Goal: Transaction & Acquisition: Purchase product/service

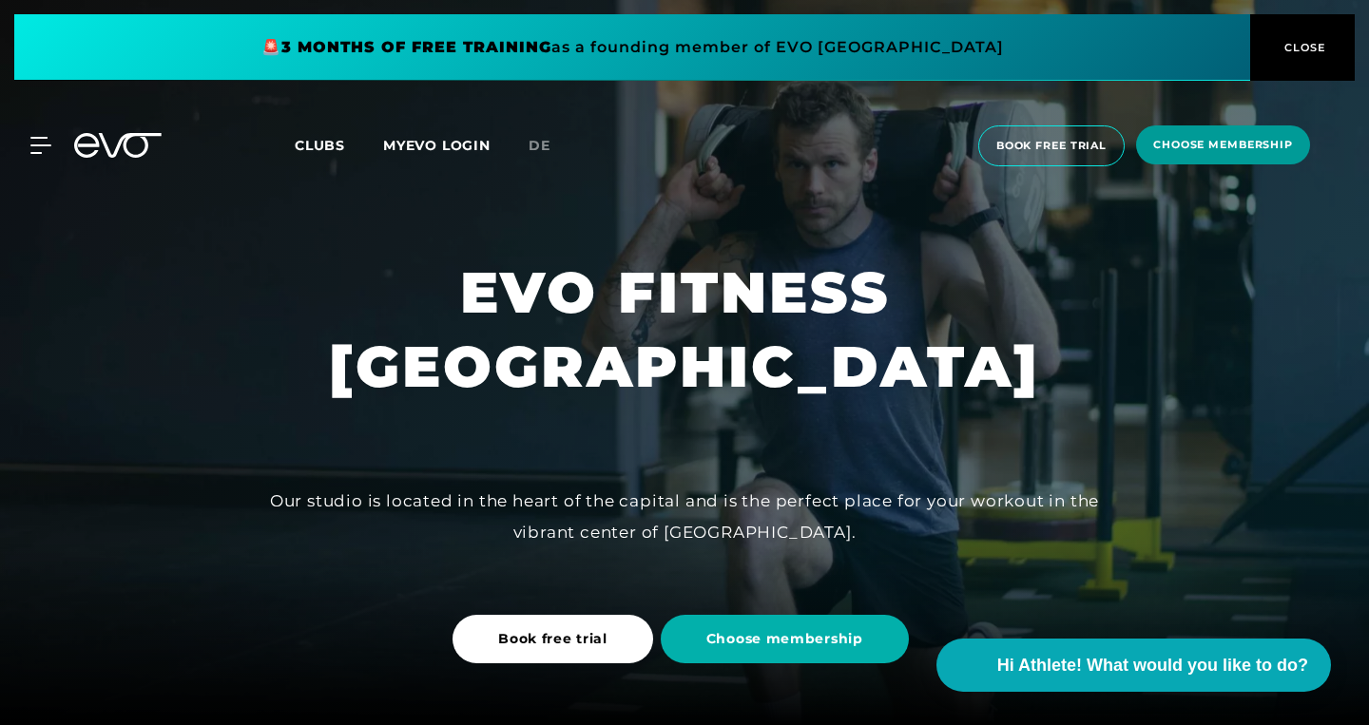
click at [1188, 161] on span "choose membership" at bounding box center [1223, 144] width 174 height 39
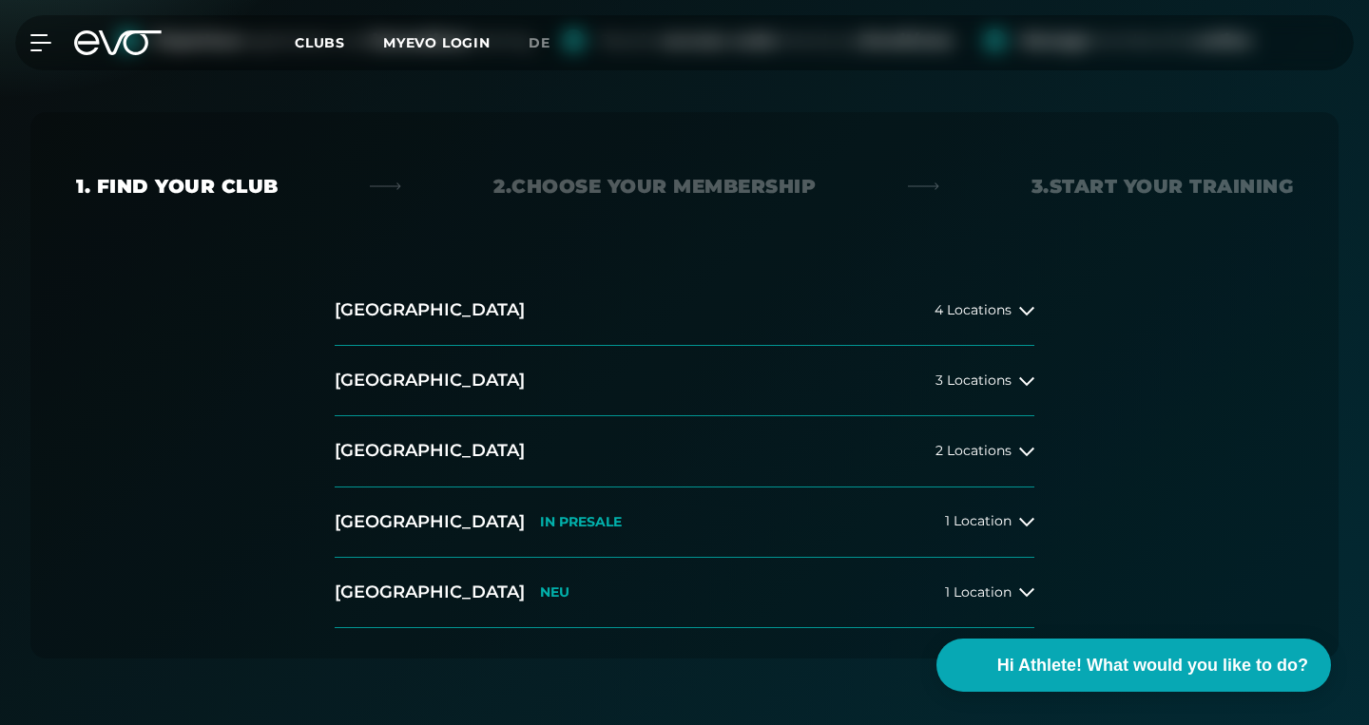
scroll to position [325, 0]
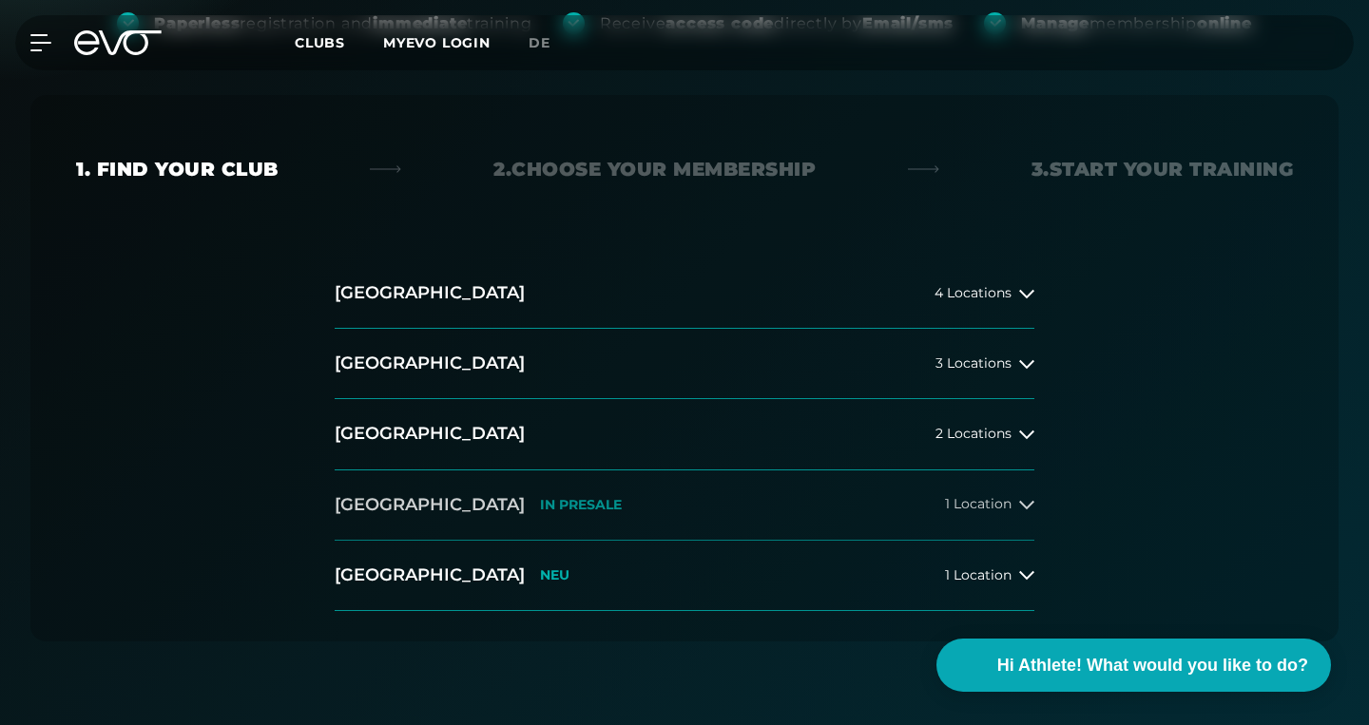
click at [873, 503] on button "[GEOGRAPHIC_DATA] IN [GEOGRAPHIC_DATA] 1 Location" at bounding box center [685, 505] width 700 height 70
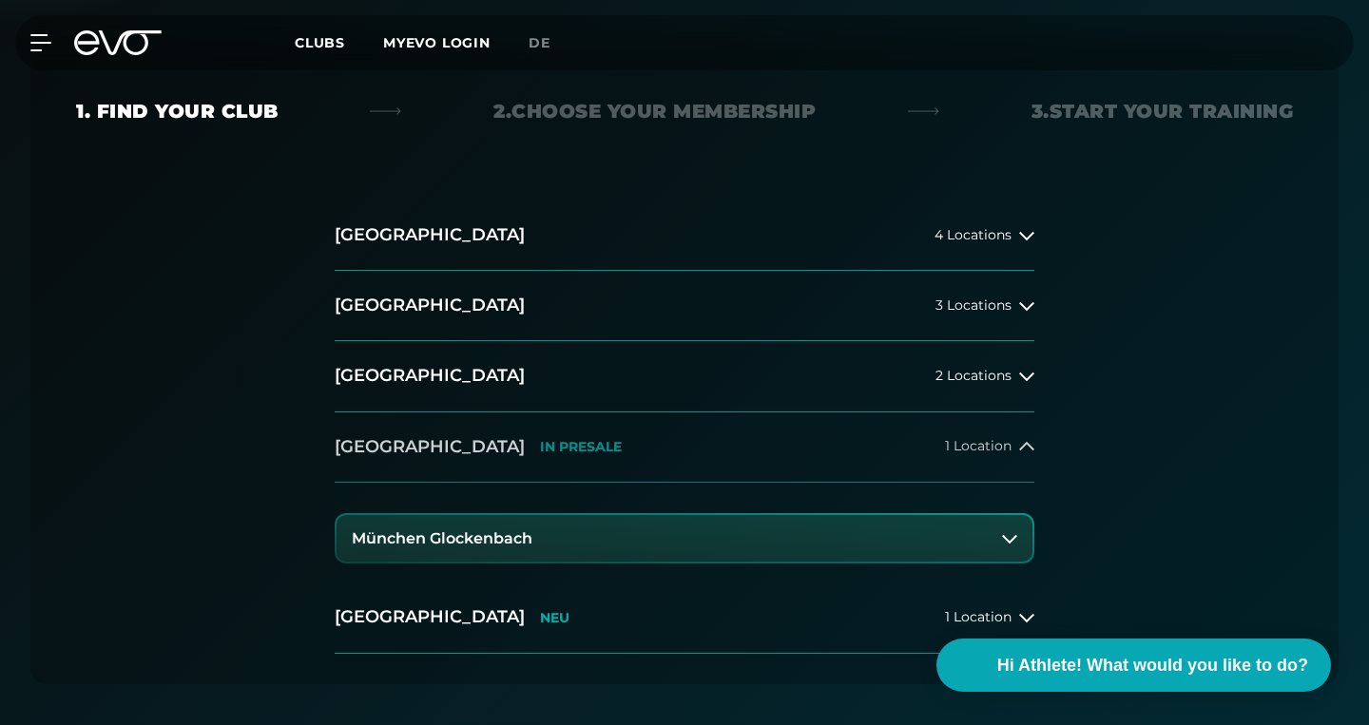
scroll to position [405, 0]
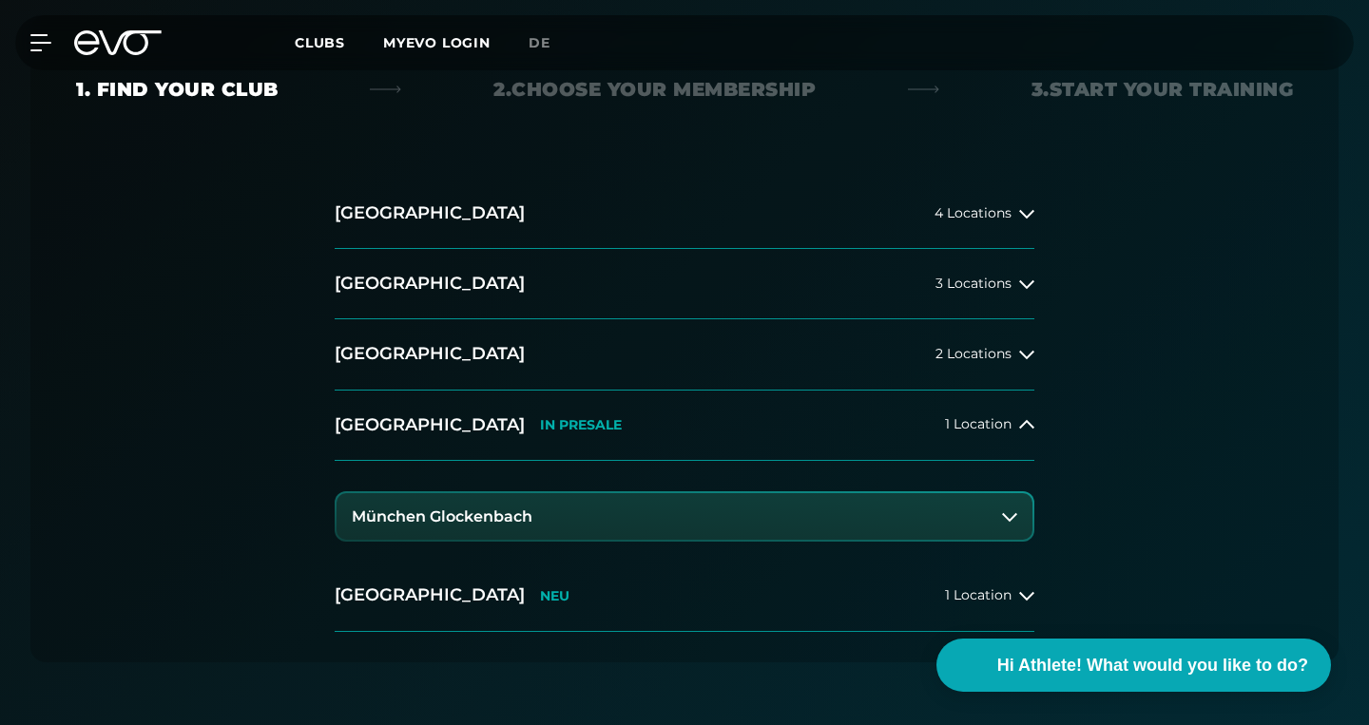
click at [873, 537] on button "München Glockenbach" at bounding box center [684, 517] width 696 height 48
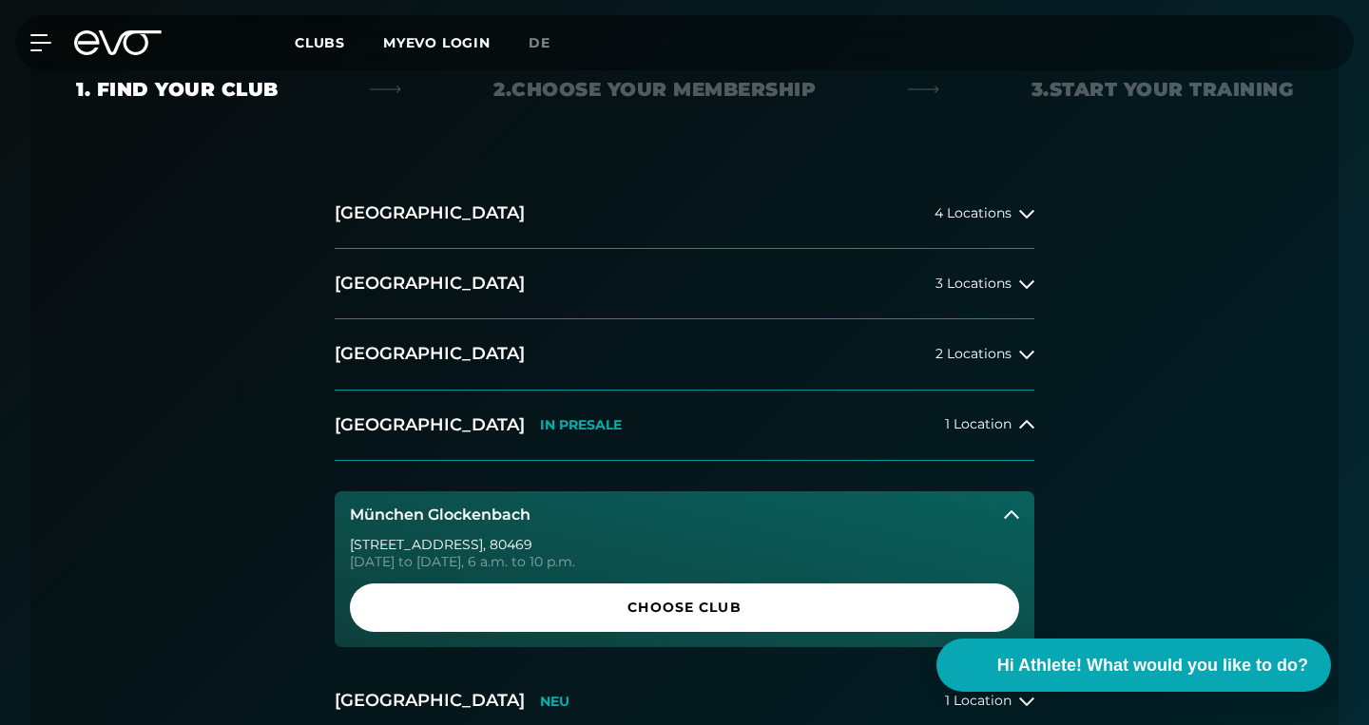
click at [874, 513] on button "München Glockenbach" at bounding box center [685, 515] width 700 height 48
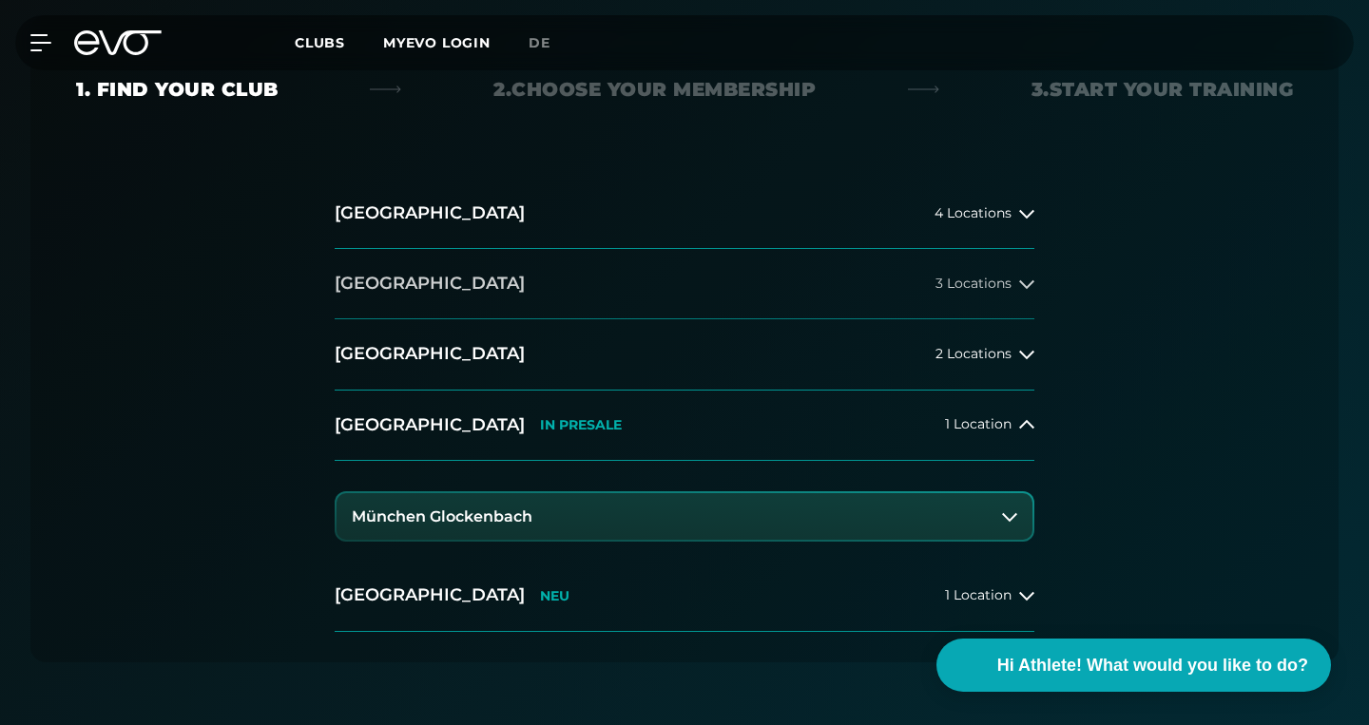
click at [867, 292] on button "[GEOGRAPHIC_DATA] 3 Locations" at bounding box center [685, 284] width 700 height 70
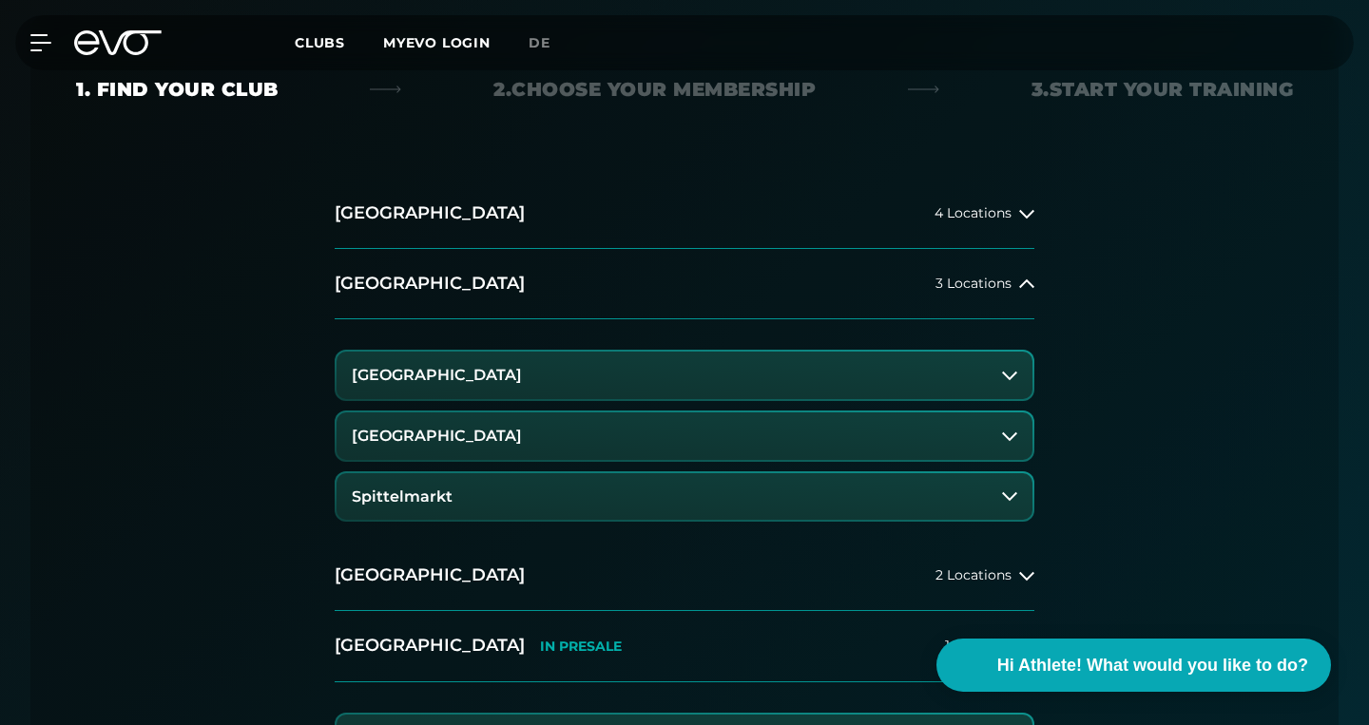
click at [839, 380] on button "[GEOGRAPHIC_DATA]" at bounding box center [684, 376] width 696 height 48
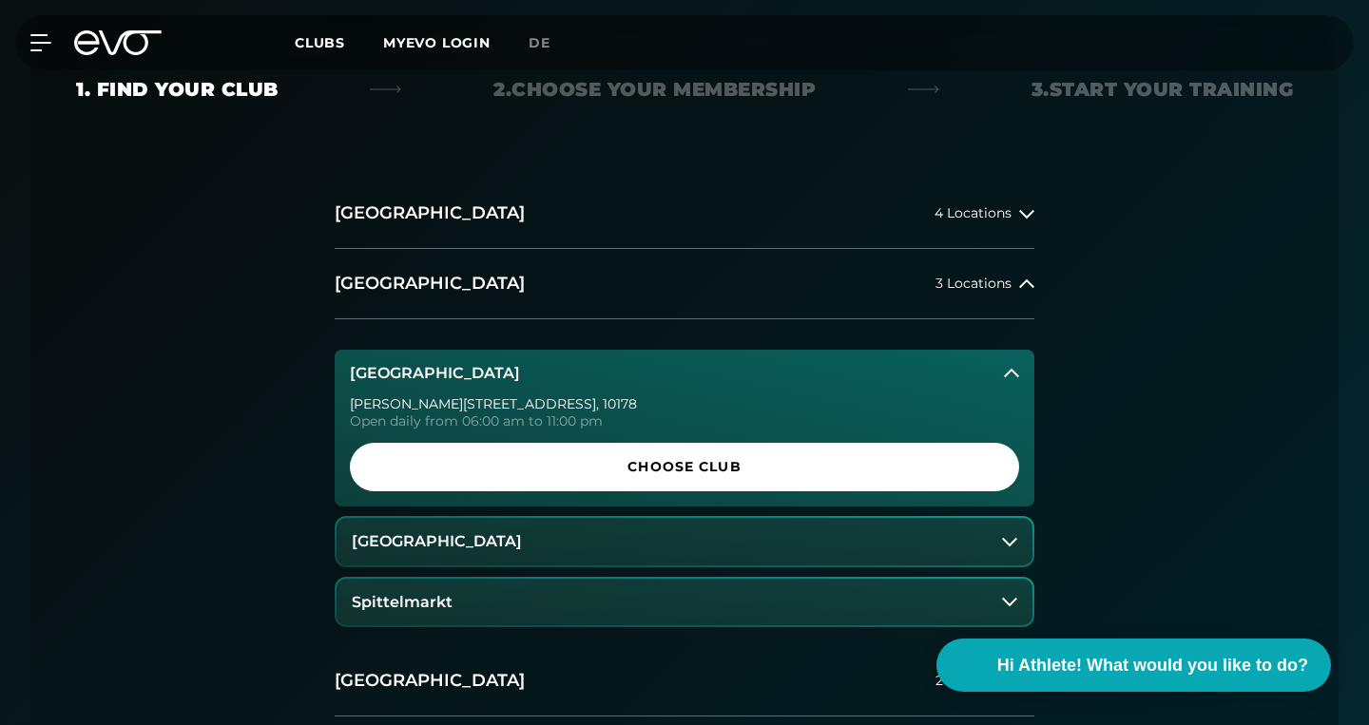
scroll to position [409, 0]
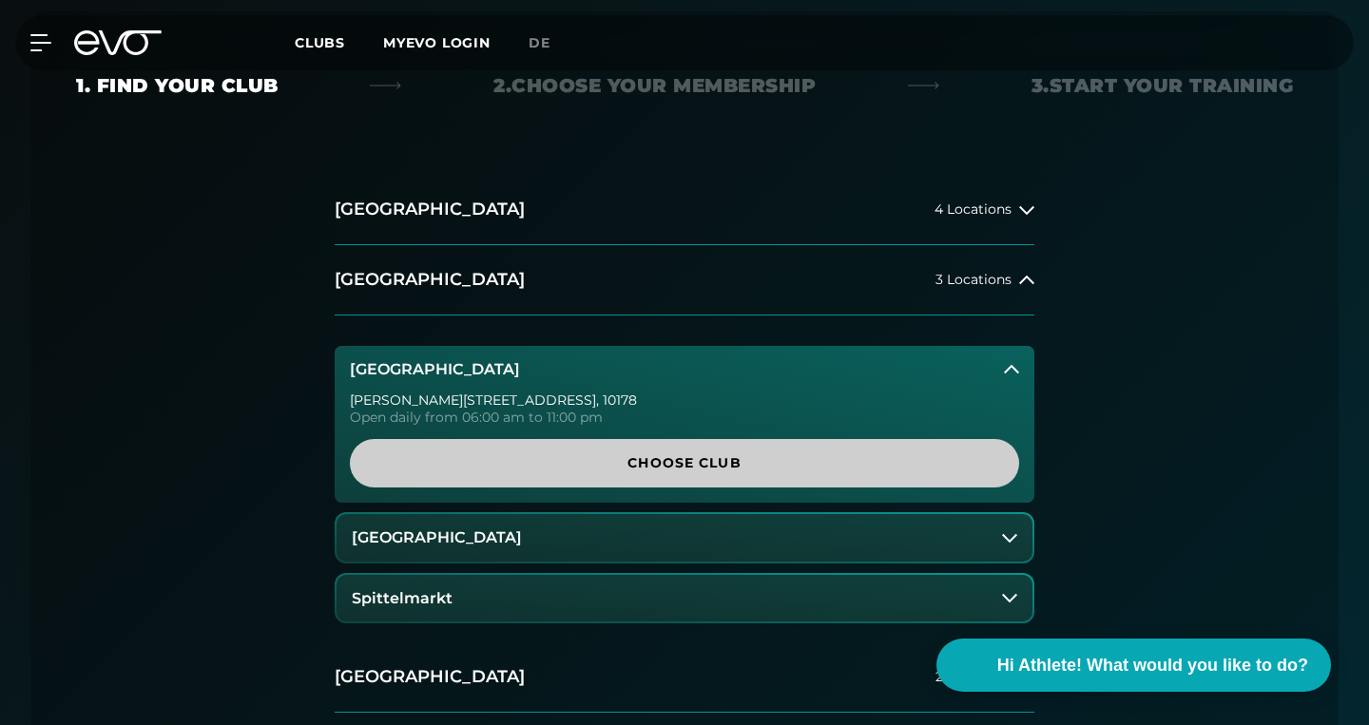
click at [817, 450] on span "Choose Club" at bounding box center [684, 463] width 669 height 48
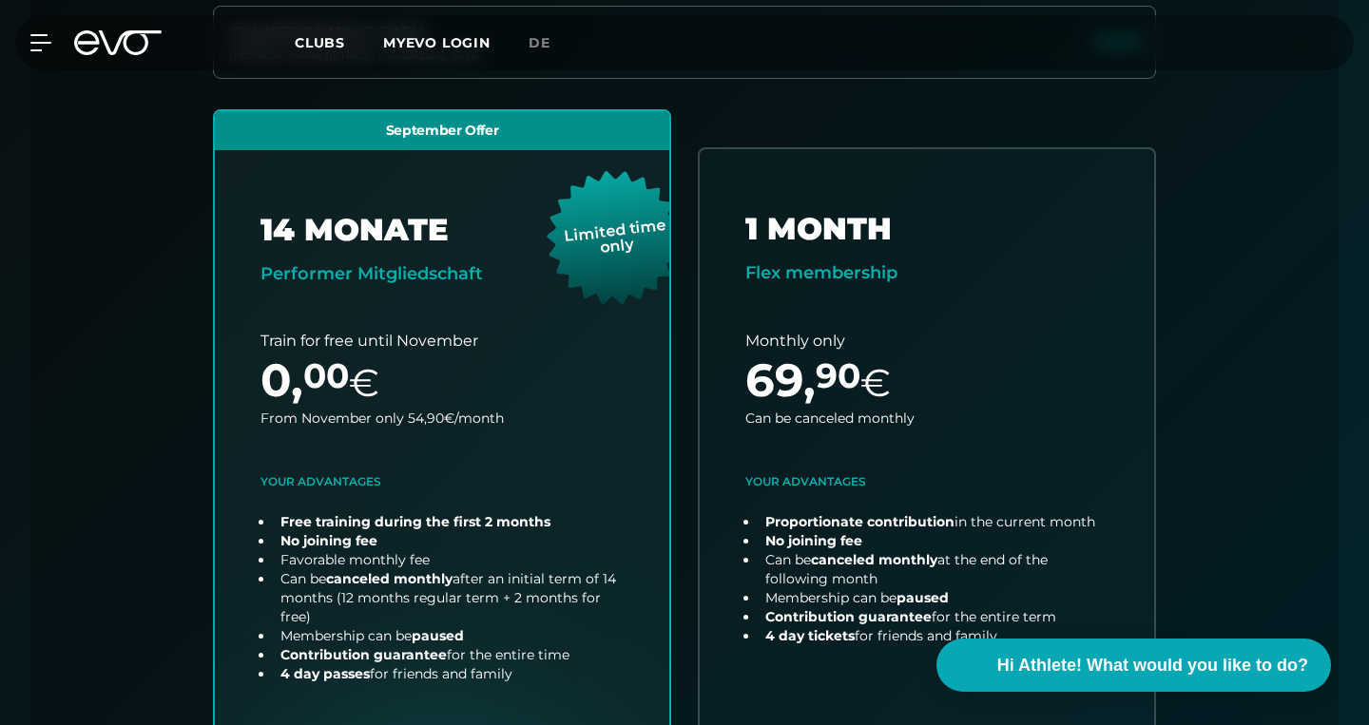
scroll to position [604, 0]
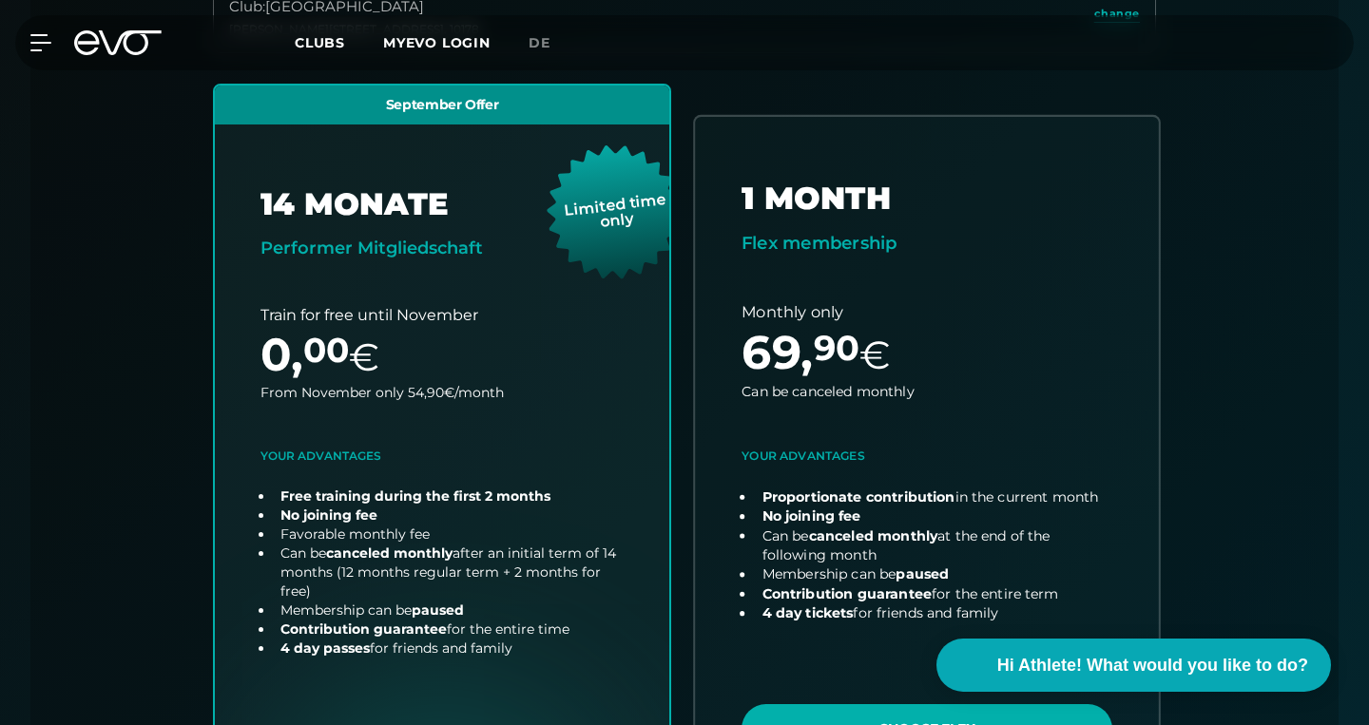
click at [867, 264] on link "choose plan" at bounding box center [927, 461] width 464 height 689
